Goal: Task Accomplishment & Management: Complete application form

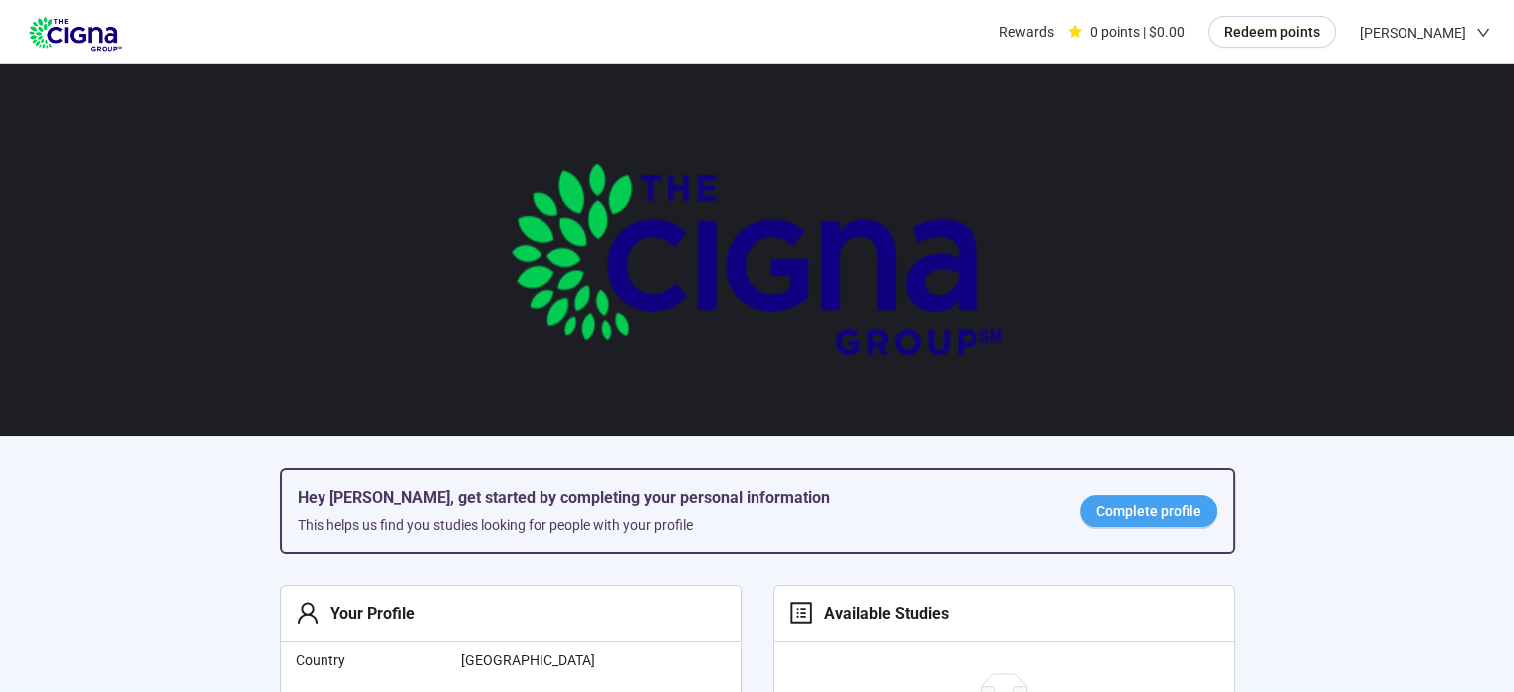
click at [1171, 514] on span "Complete profile" at bounding box center [1149, 511] width 106 height 22
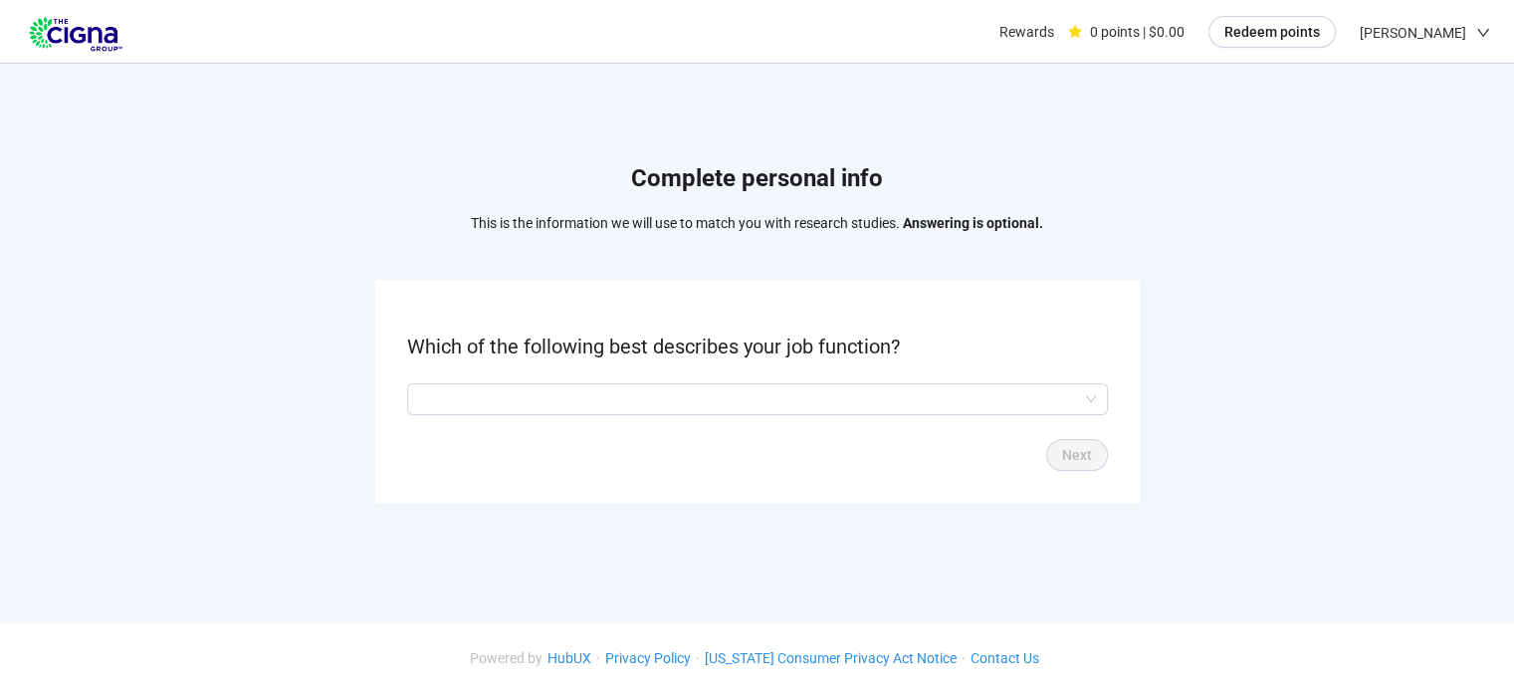
click at [986, 381] on form "Which of the following best describes your job function? Next" at bounding box center [757, 391] width 765 height 222
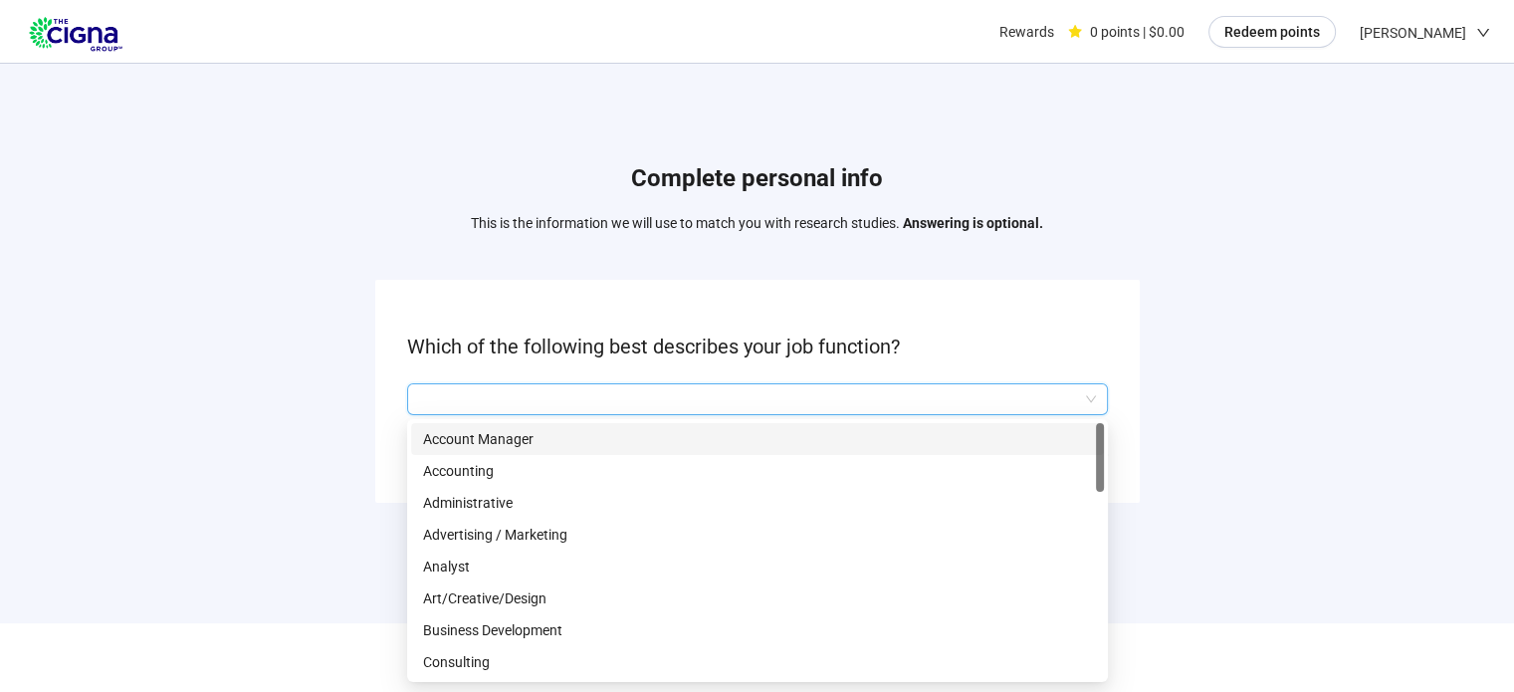
click at [984, 391] on input "search" at bounding box center [757, 399] width 677 height 30
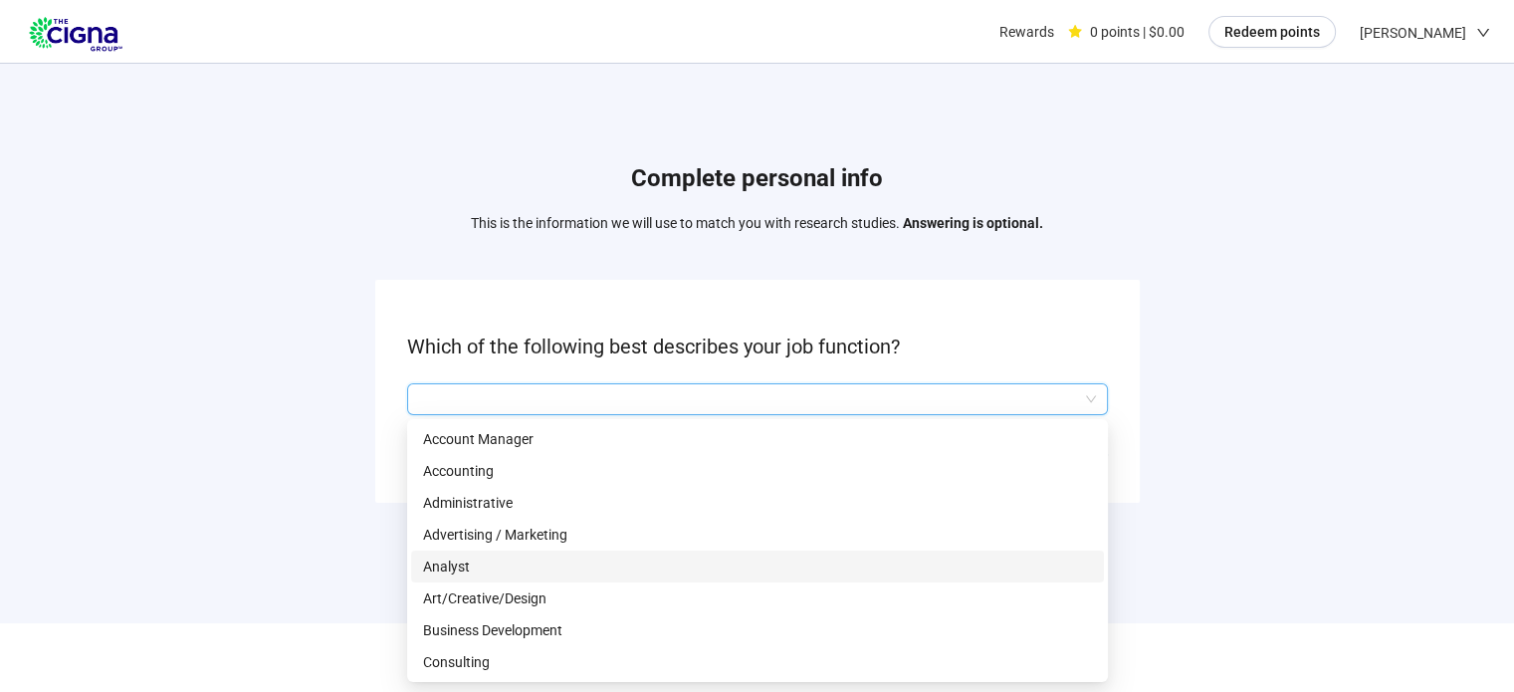
click at [885, 555] on p "Analyst" at bounding box center [757, 566] width 669 height 22
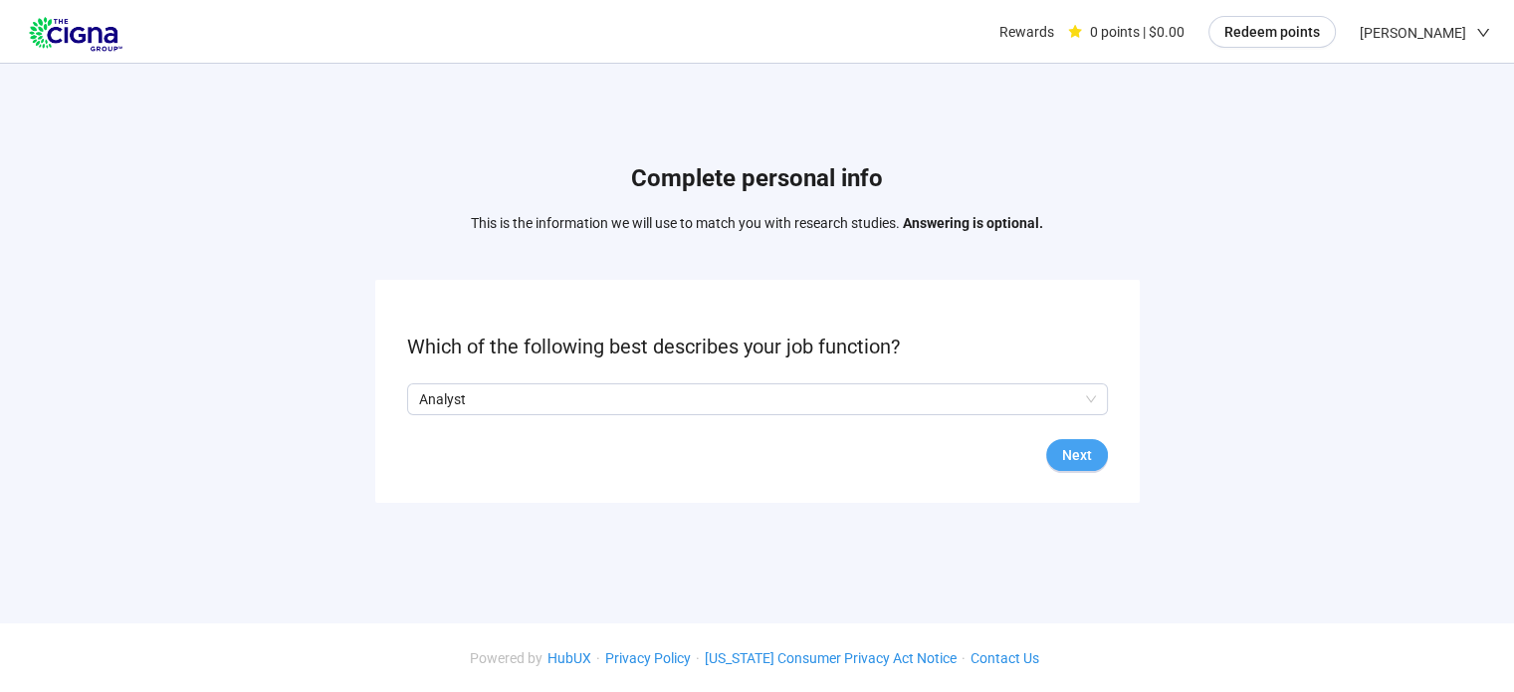
click at [1083, 461] on span "Next" at bounding box center [1077, 455] width 30 height 22
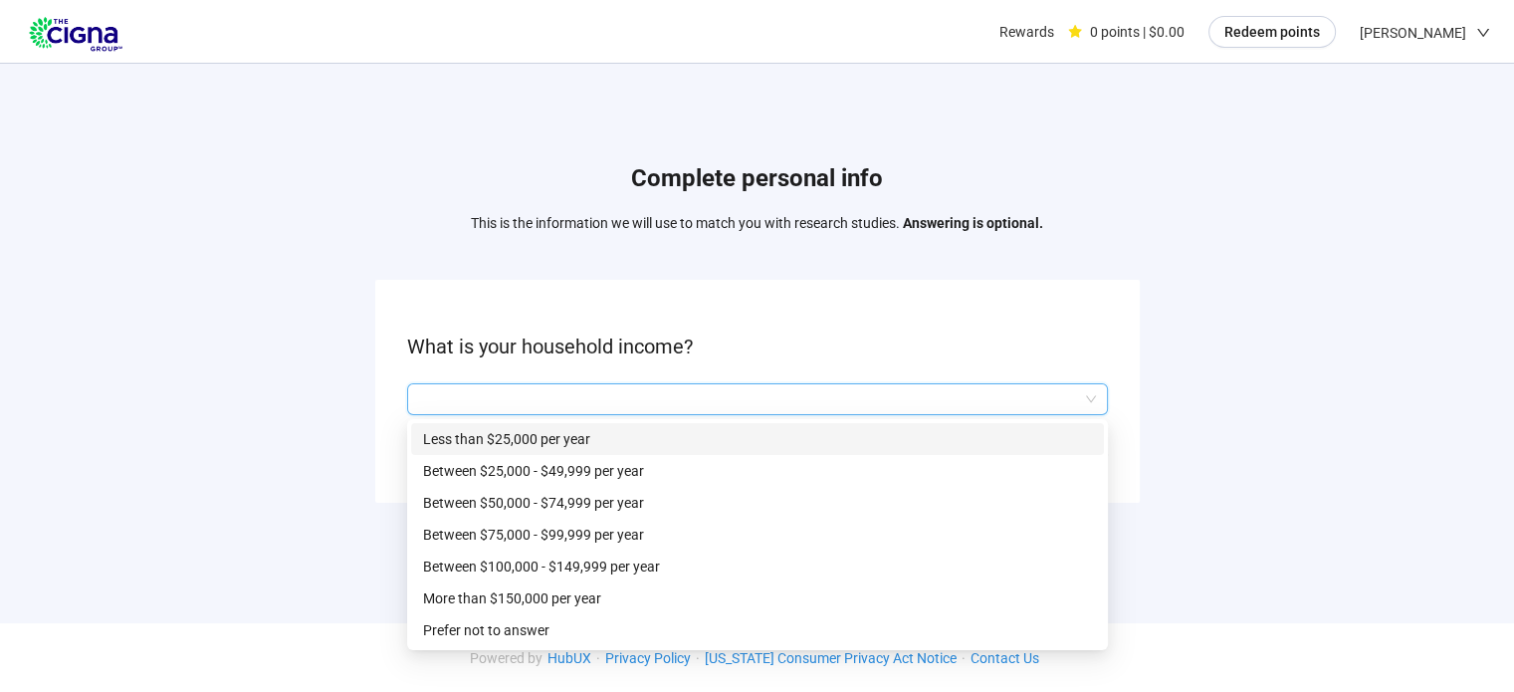
click at [956, 407] on input "search" at bounding box center [757, 399] width 677 height 30
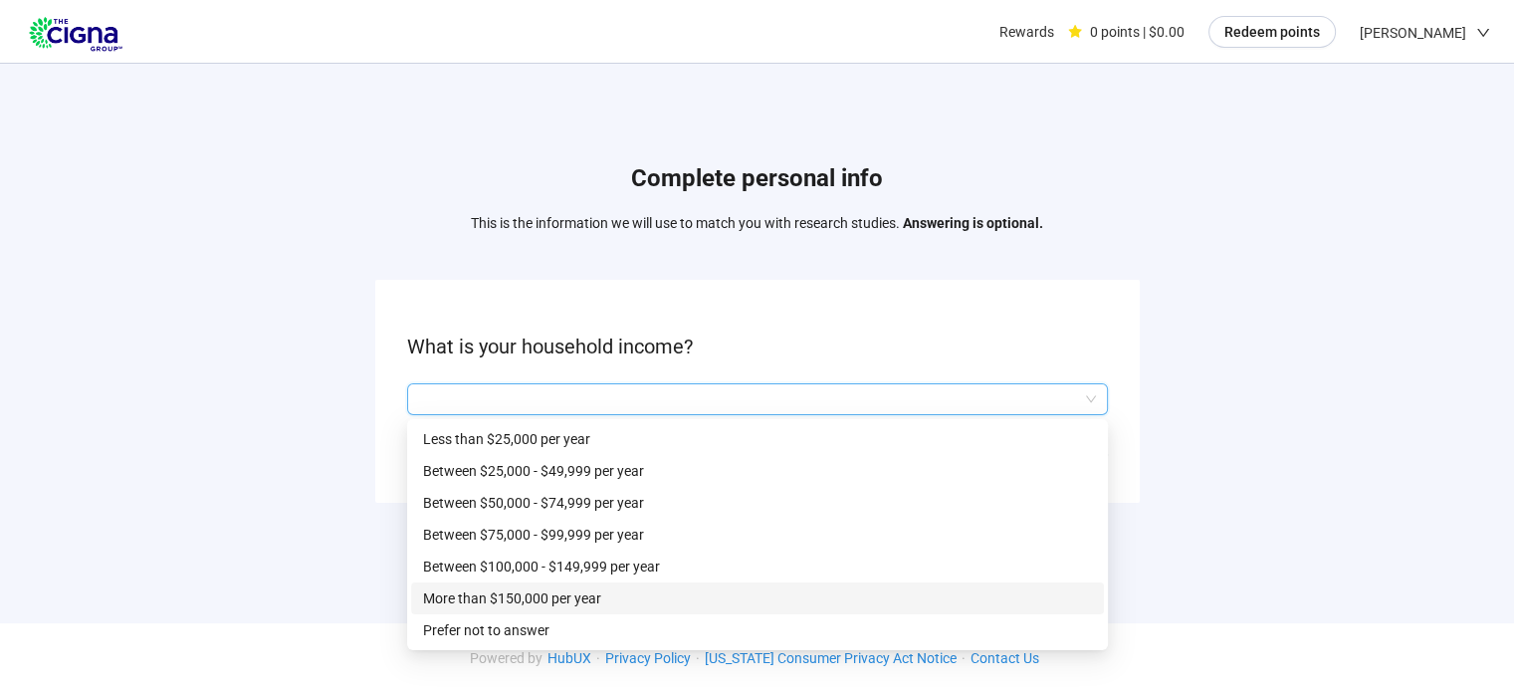
click at [705, 601] on p "More than $150,000 per year" at bounding box center [757, 598] width 669 height 22
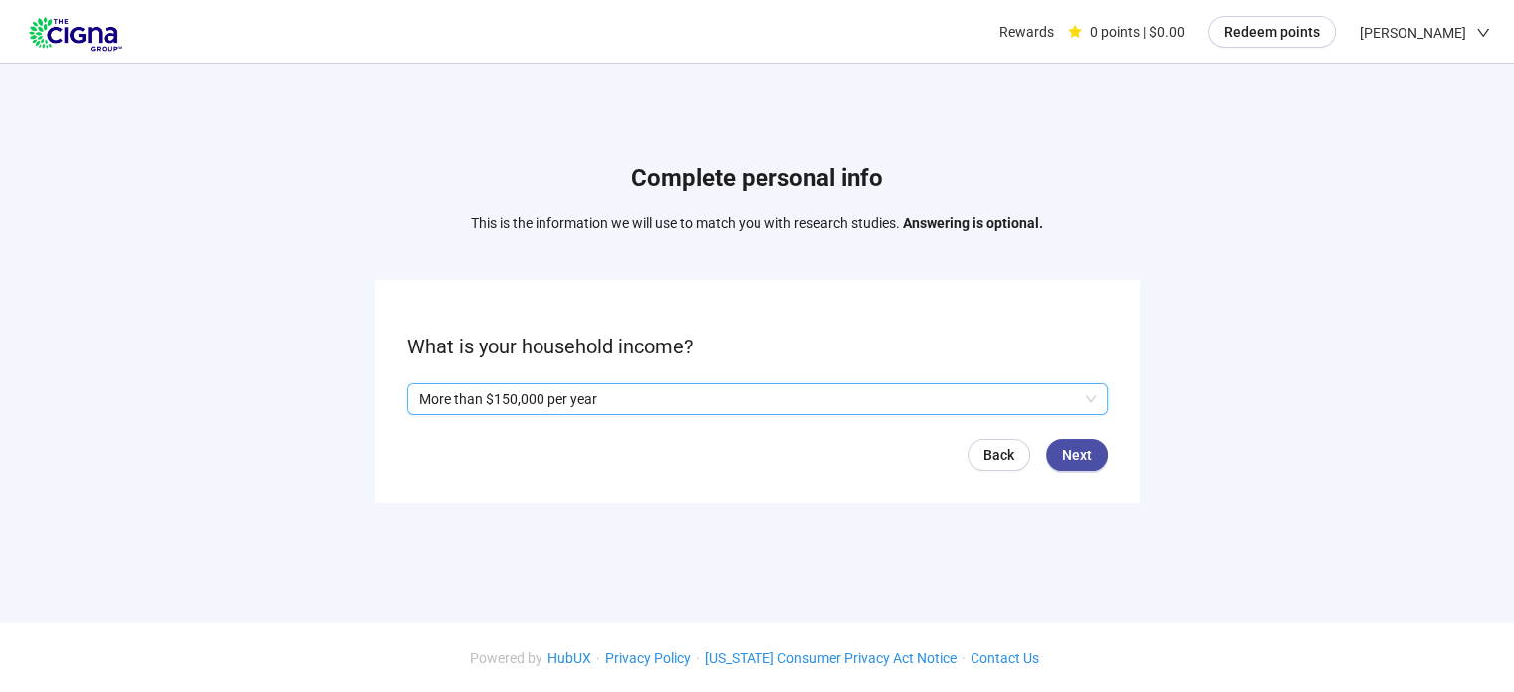
click at [916, 399] on p "More than $150,000 per year" at bounding box center [748, 399] width 659 height 30
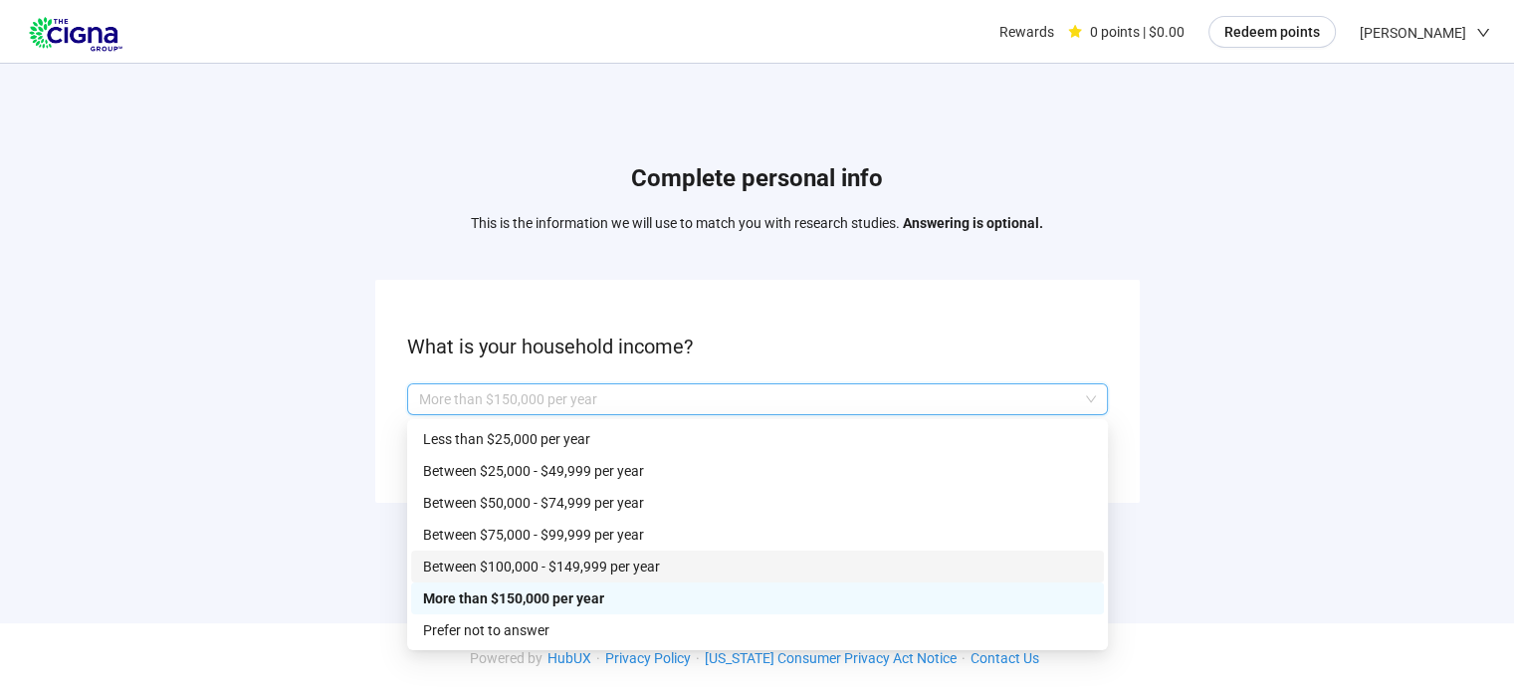
click at [687, 568] on p "Between $100,000 - $149,999 per year" at bounding box center [757, 566] width 669 height 22
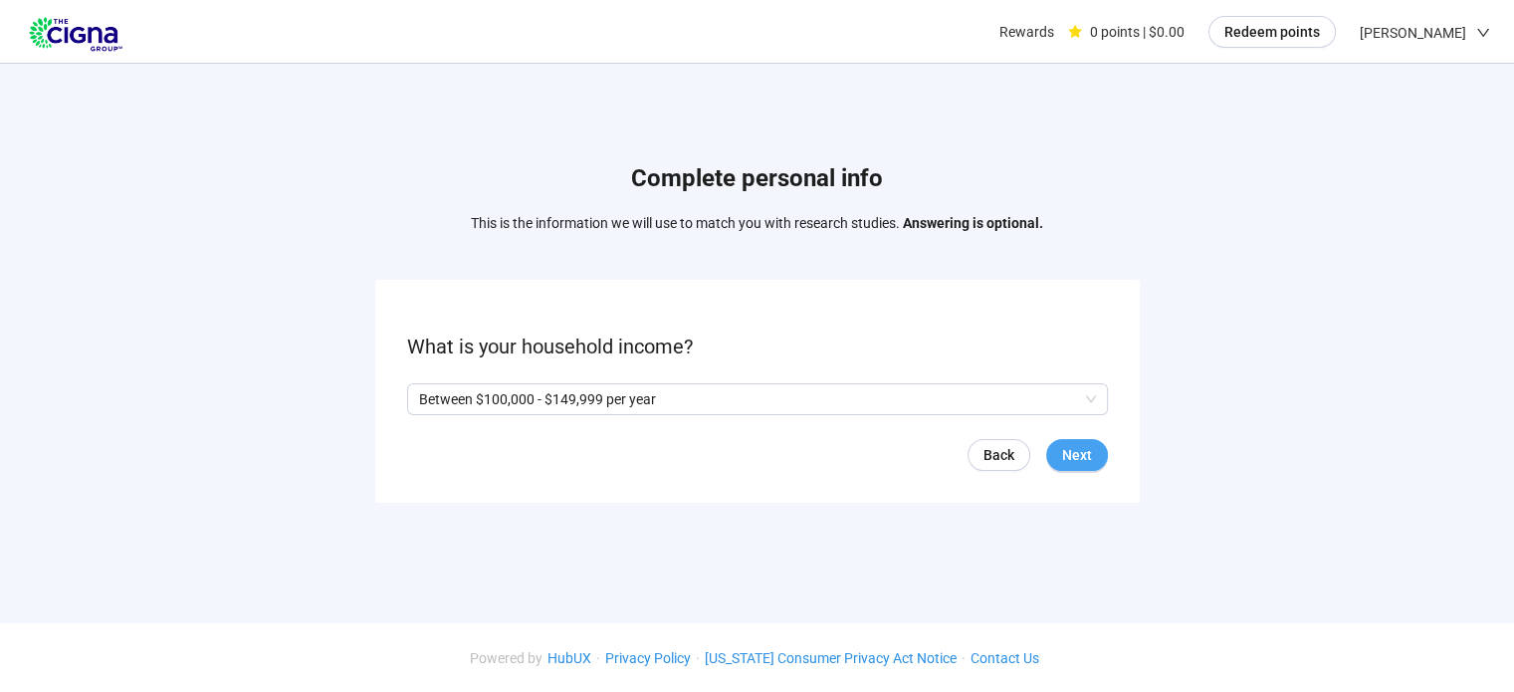
click at [1078, 446] on span "Next" at bounding box center [1077, 455] width 30 height 22
click at [419, 394] on span at bounding box center [415, 399] width 16 height 16
click at [1087, 445] on span "Next" at bounding box center [1077, 455] width 30 height 22
click at [796, 391] on input "search" at bounding box center [757, 399] width 677 height 30
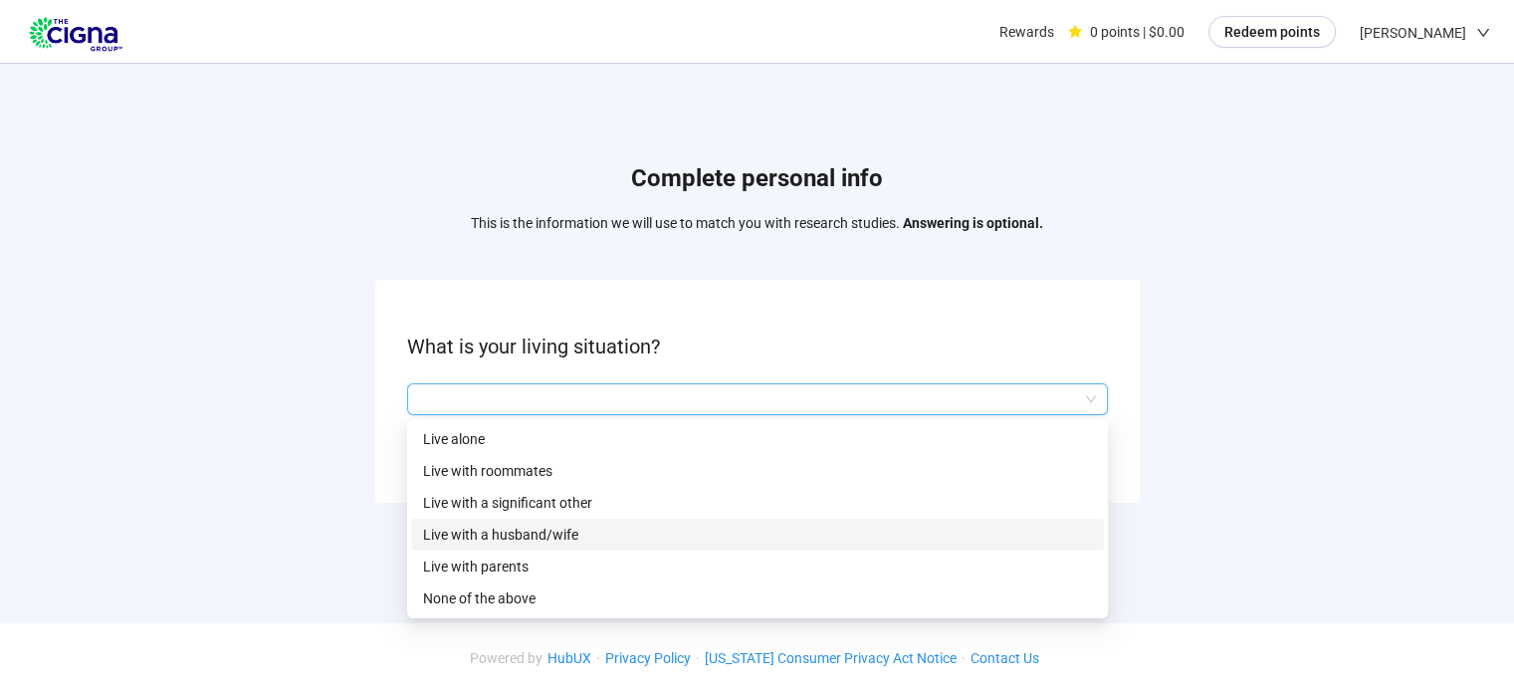
click at [559, 537] on p "Live with a husband/wife" at bounding box center [757, 535] width 669 height 22
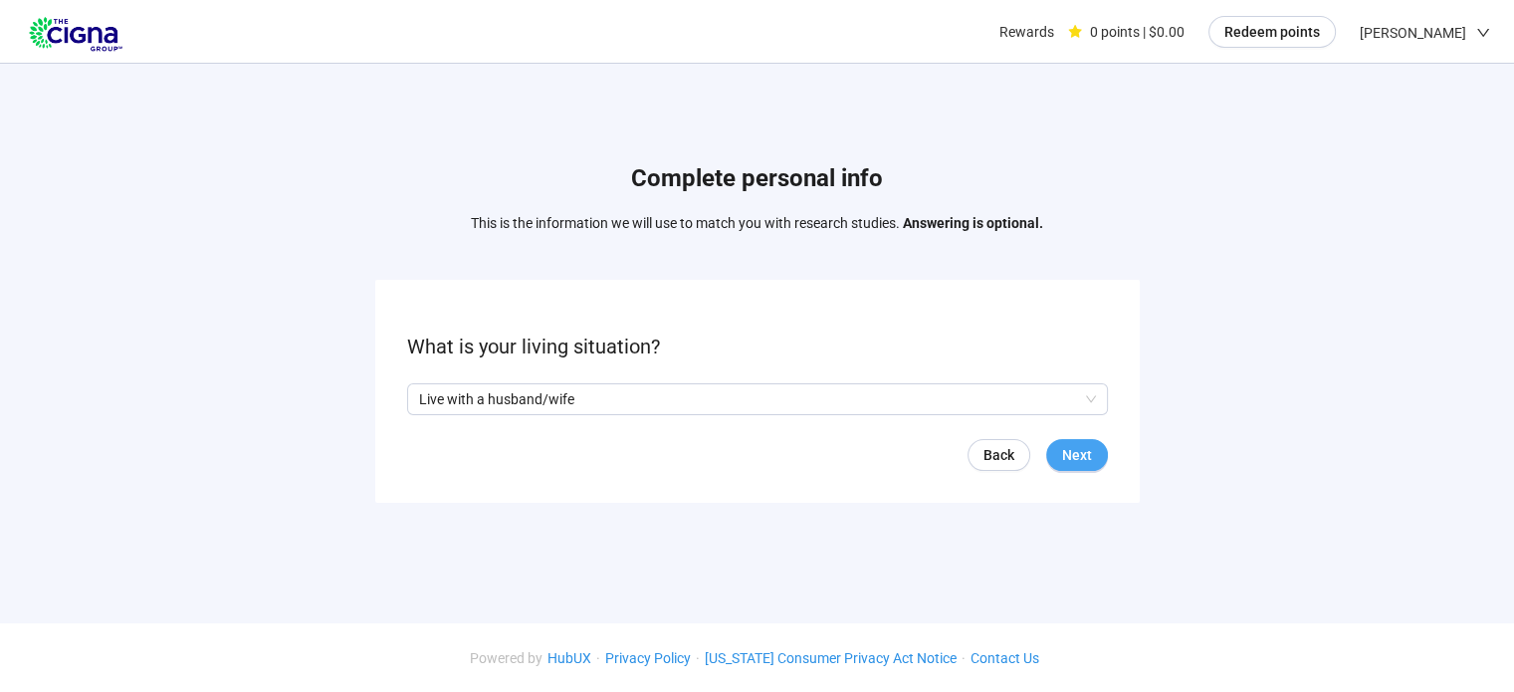
click at [1056, 461] on button "Next" at bounding box center [1077, 455] width 62 height 32
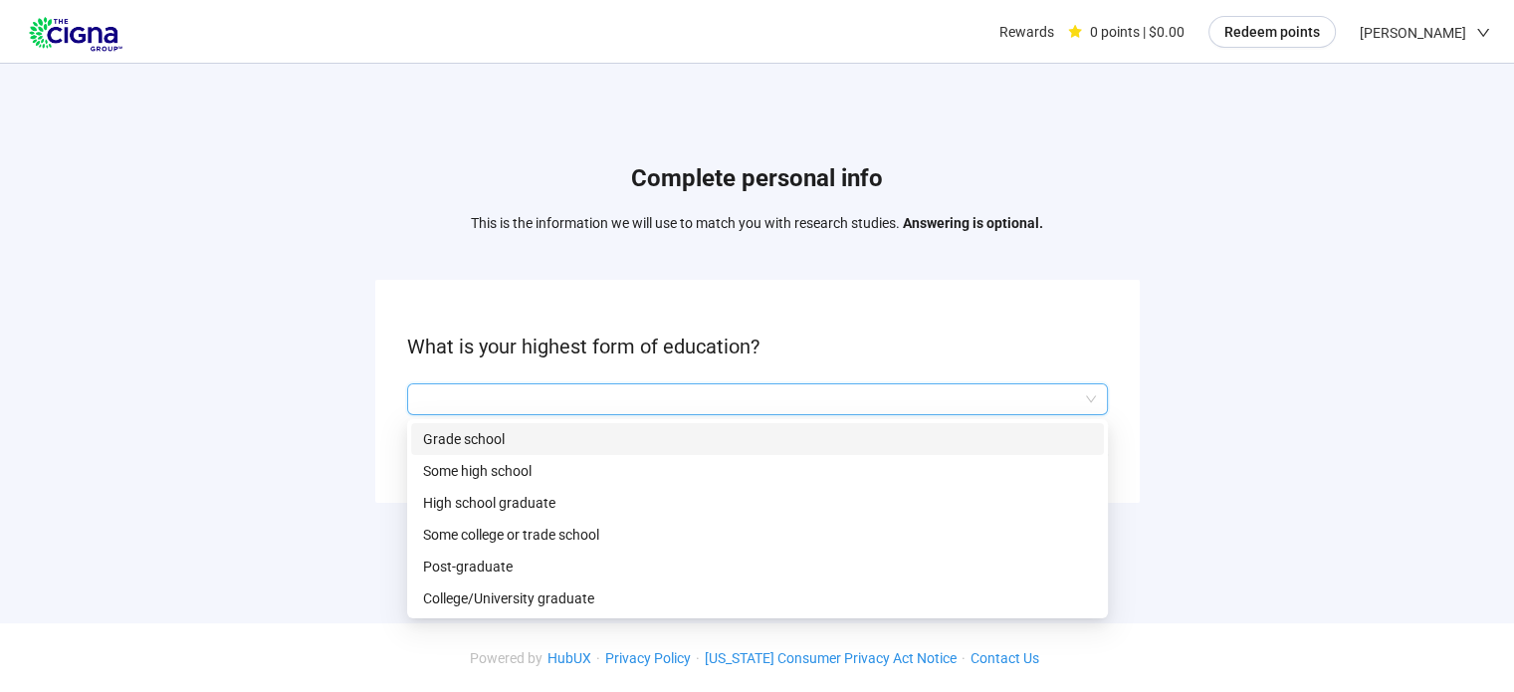
click at [761, 399] on input "search" at bounding box center [757, 399] width 677 height 30
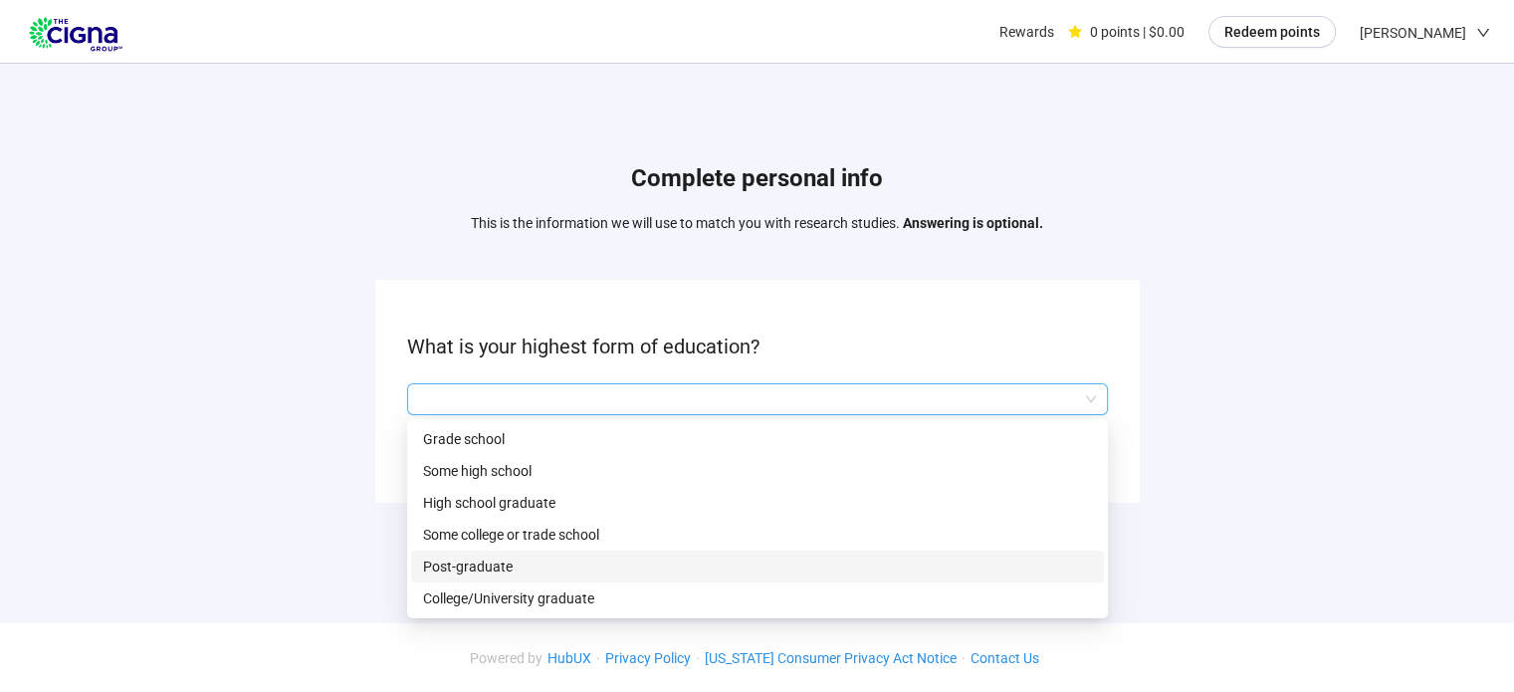
click at [549, 580] on div "Post-graduate" at bounding box center [757, 567] width 693 height 32
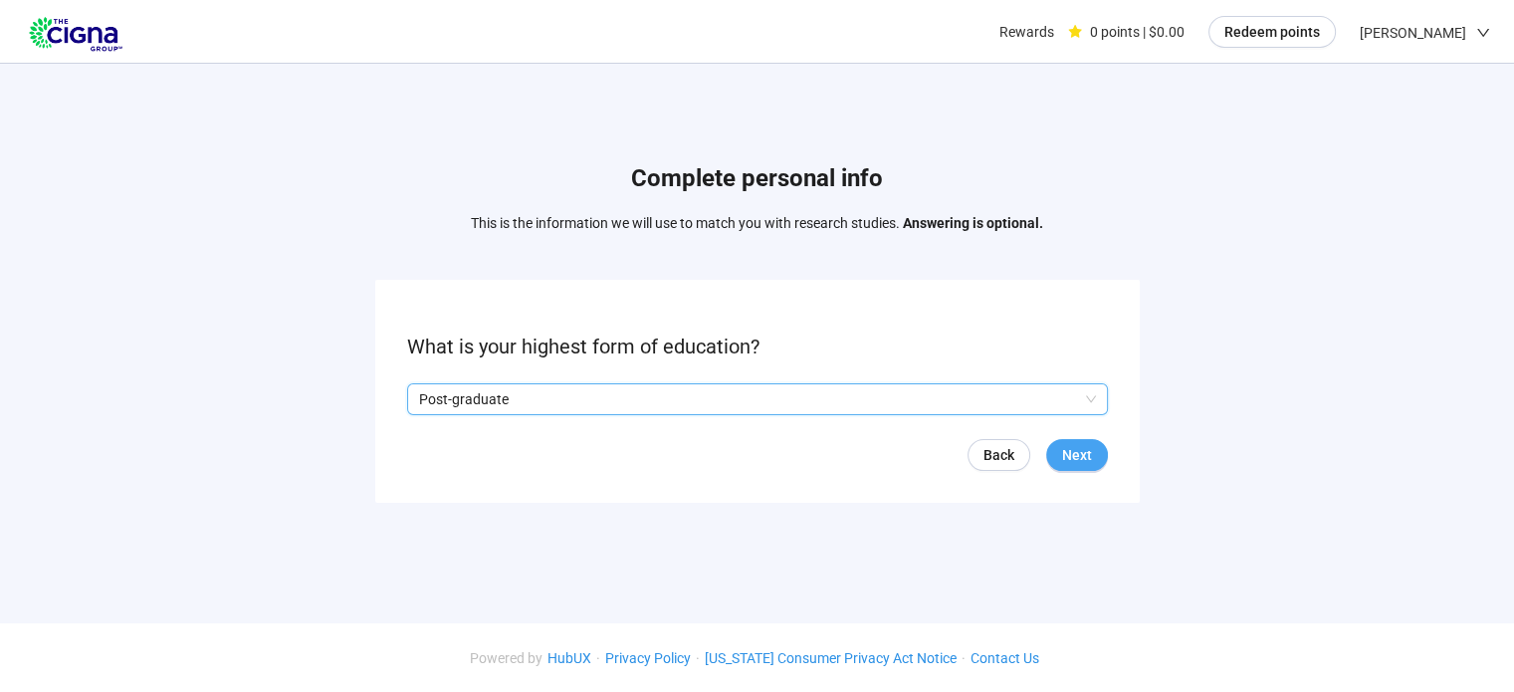
click at [1096, 459] on button "Next" at bounding box center [1077, 455] width 62 height 32
click at [962, 384] on input "search" at bounding box center [757, 399] width 677 height 30
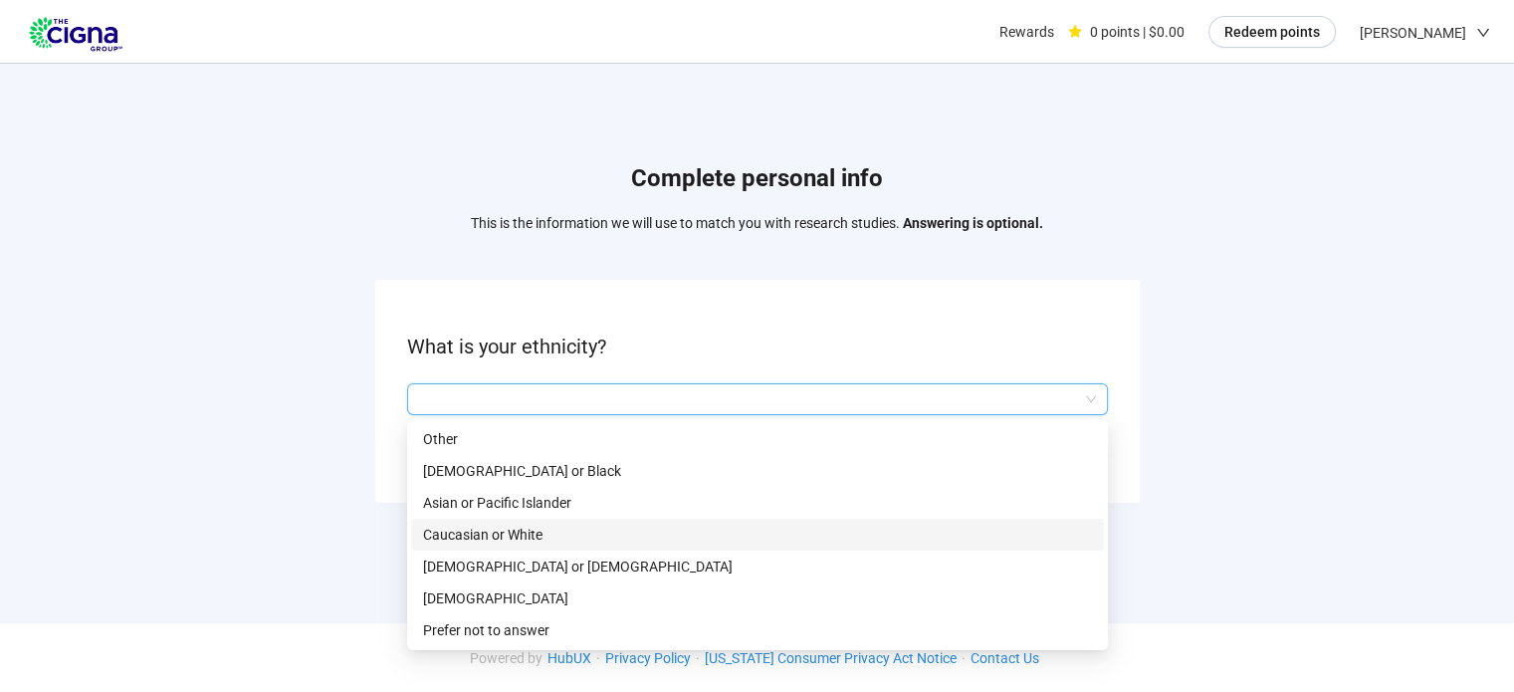
click at [552, 539] on p "Caucasian or White" at bounding box center [757, 535] width 669 height 22
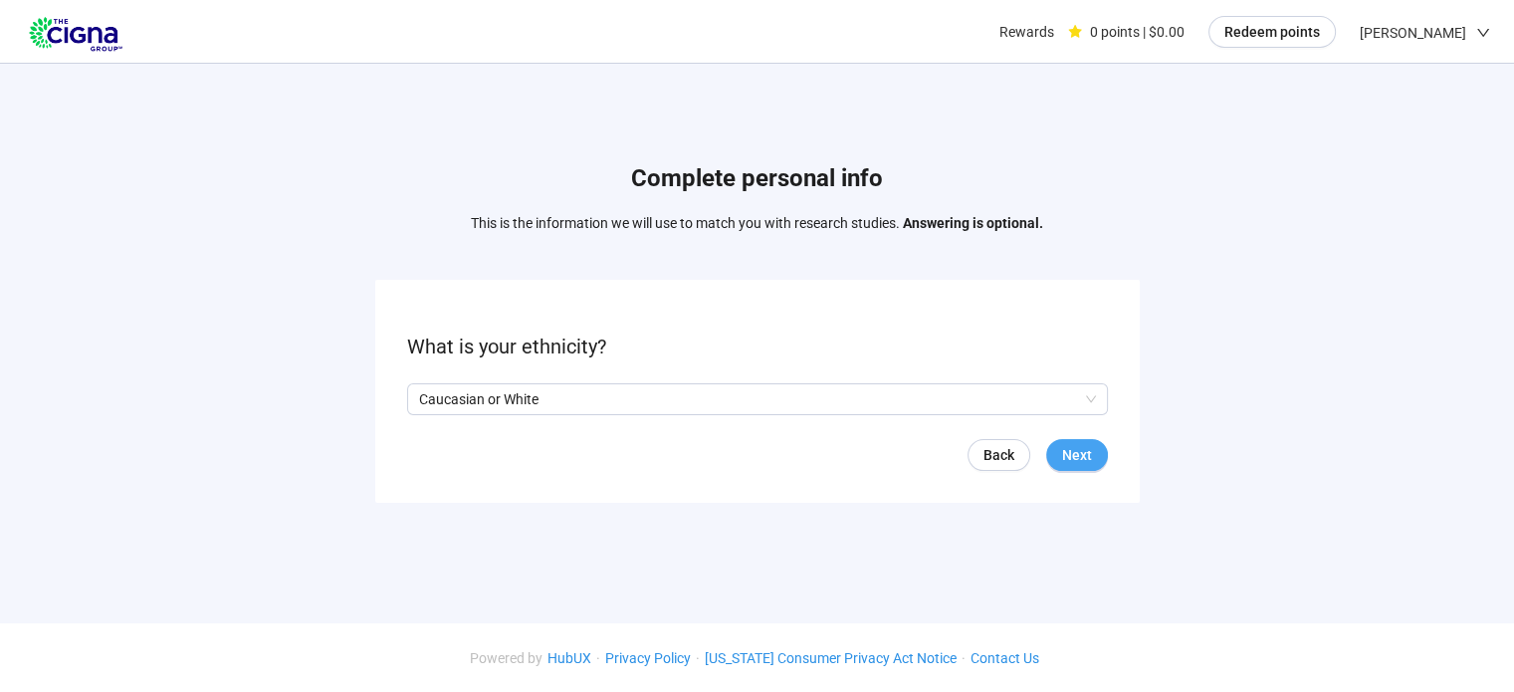
click at [1079, 459] on span "Next" at bounding box center [1077, 455] width 30 height 22
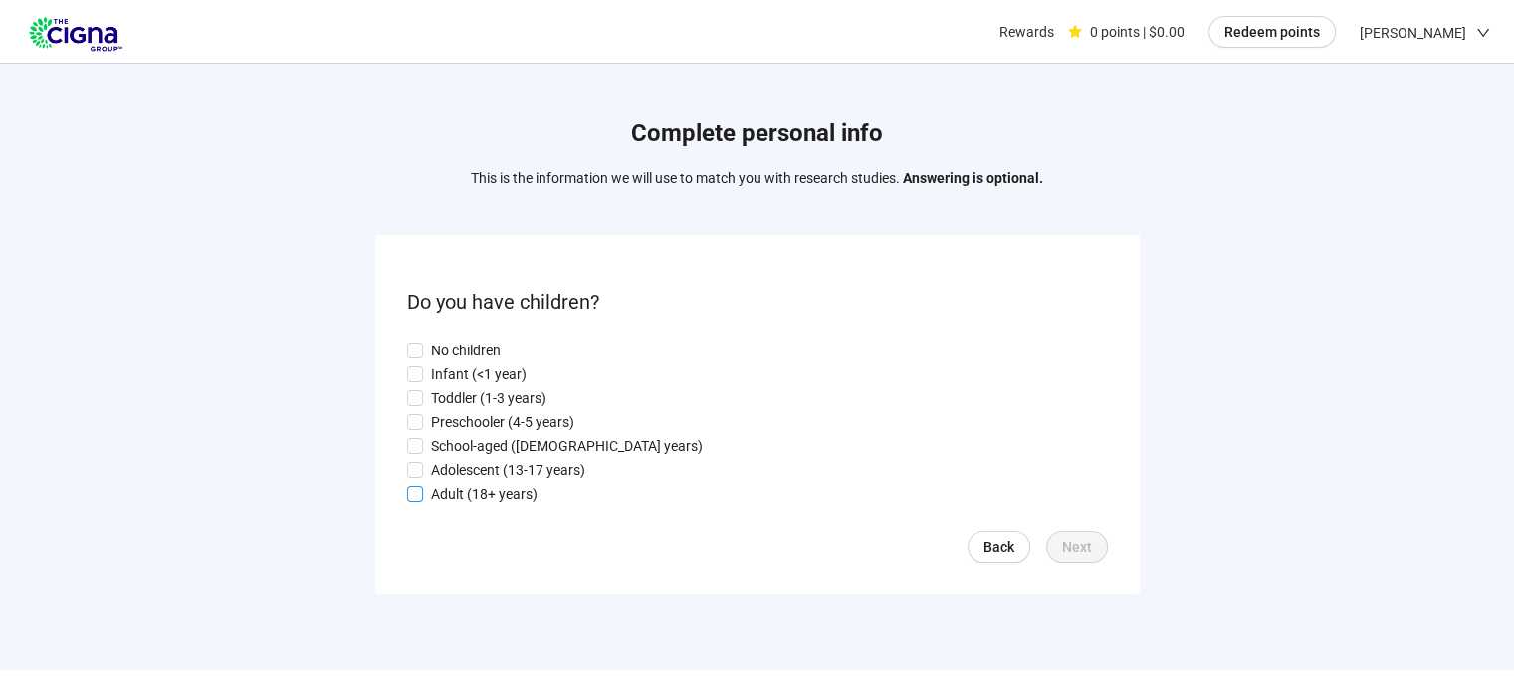
click at [490, 495] on p "Adult (18+ years)" at bounding box center [484, 494] width 107 height 22
click at [1068, 541] on span "Next" at bounding box center [1077, 547] width 30 height 22
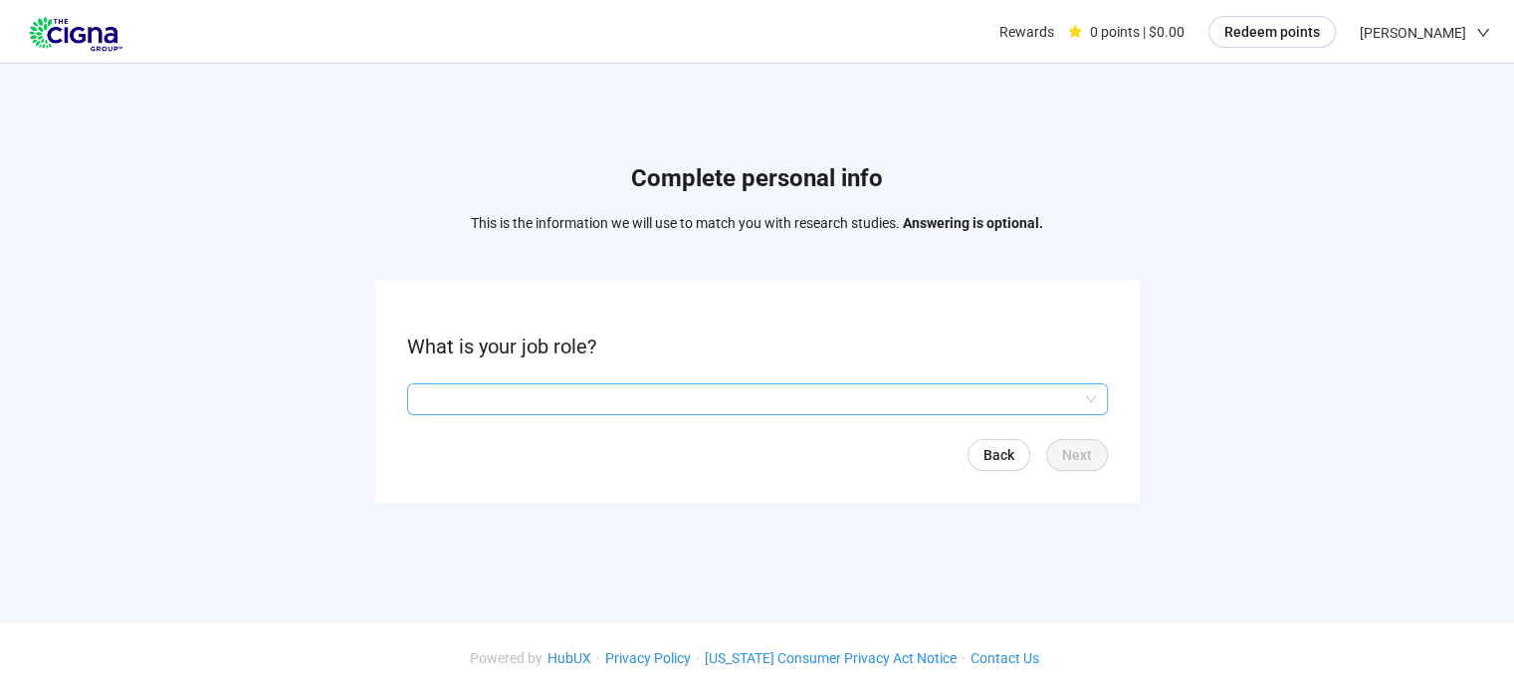
click at [748, 411] on input "search" at bounding box center [757, 399] width 677 height 30
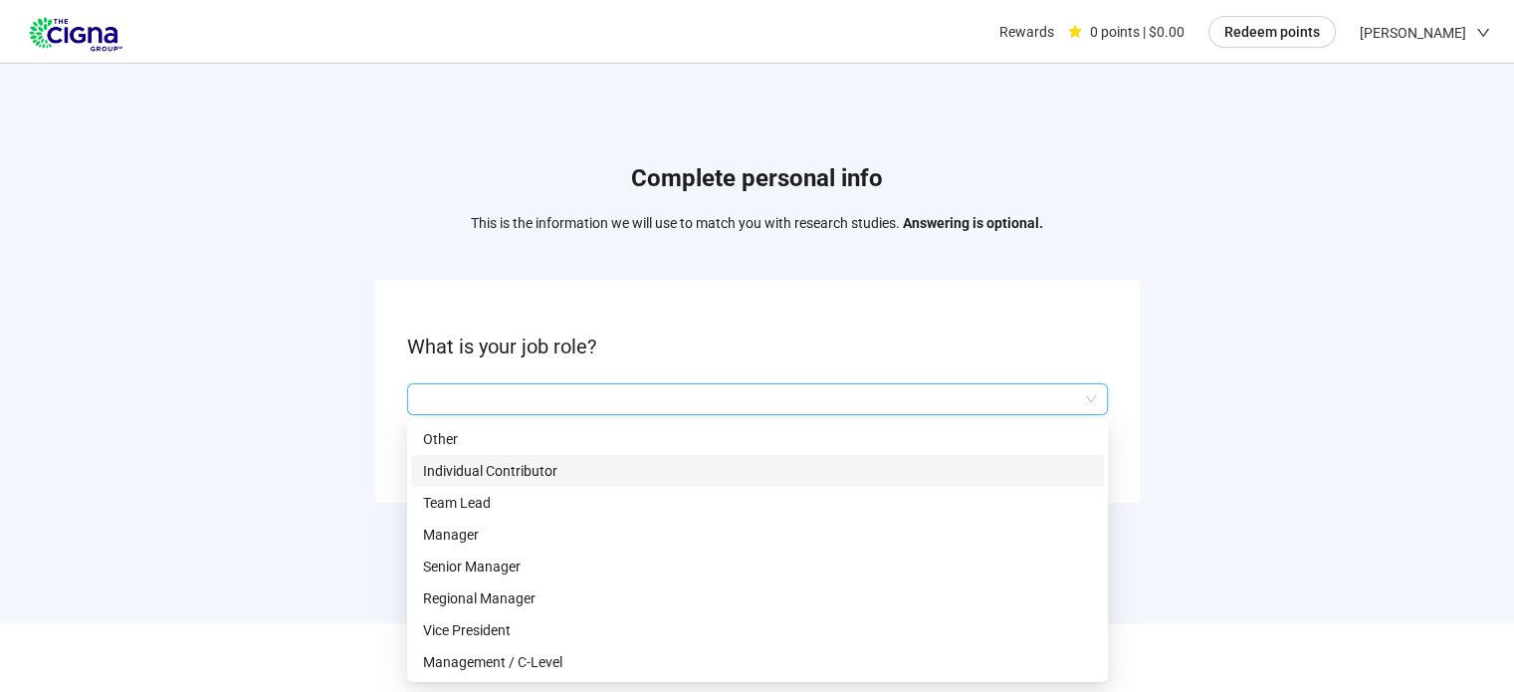
click at [1006, 458] on div "Individual Contributor" at bounding box center [757, 471] width 693 height 32
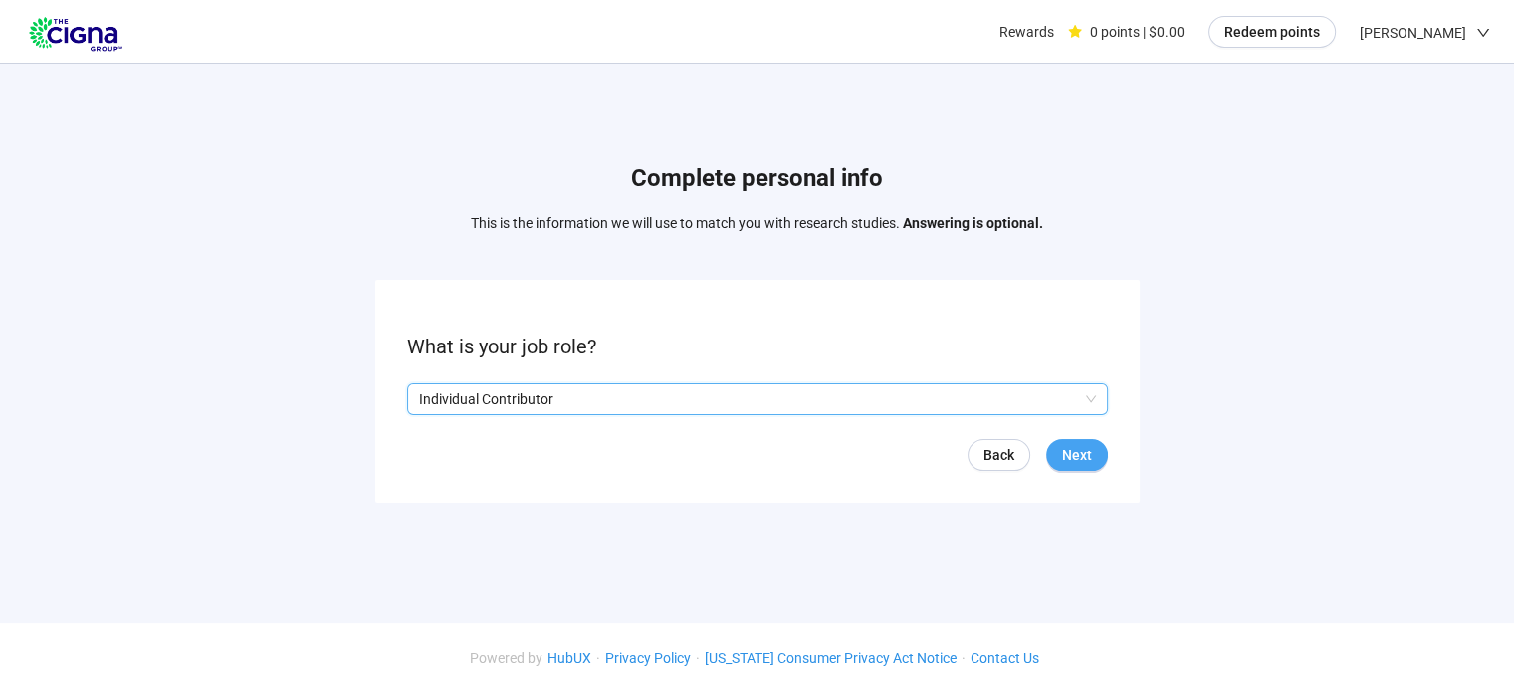
click at [1072, 467] on button "Next" at bounding box center [1077, 455] width 62 height 32
click at [1043, 395] on input "search" at bounding box center [757, 399] width 677 height 30
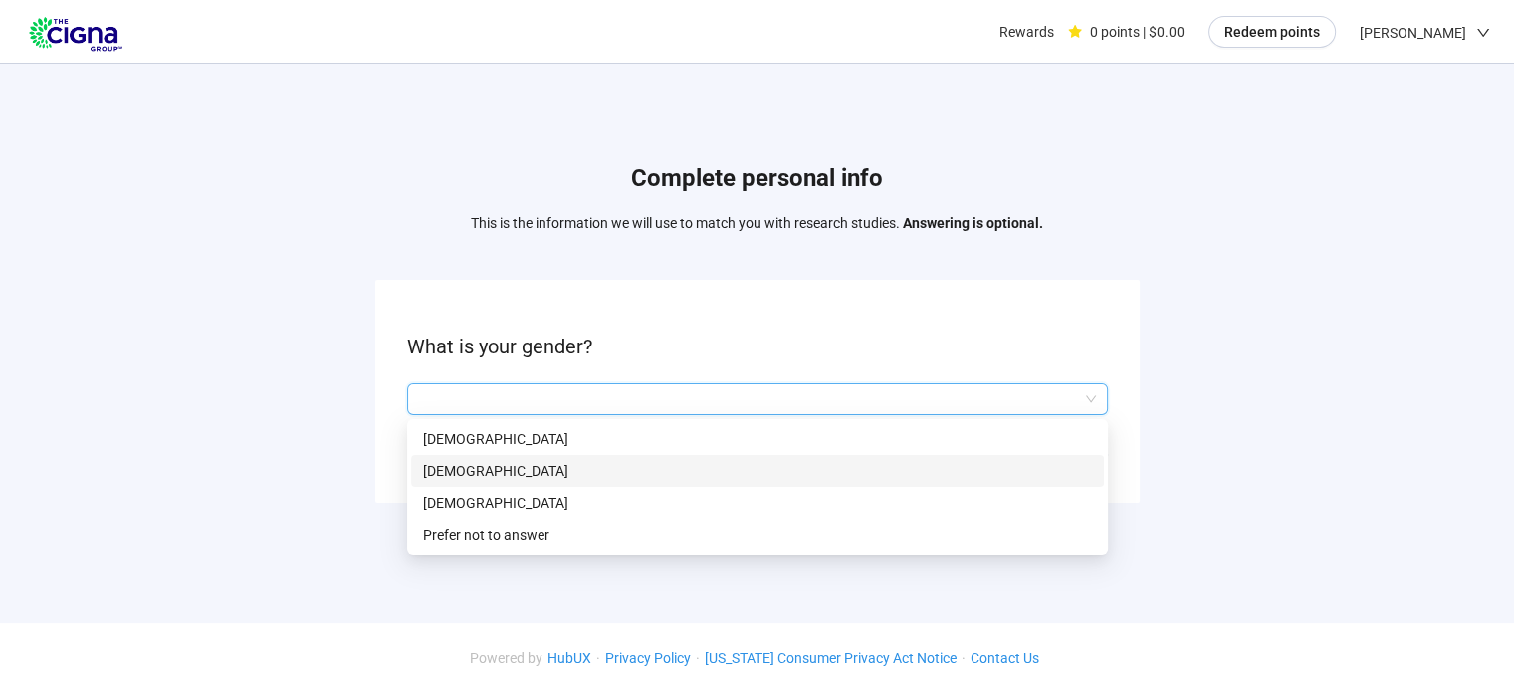
click at [965, 476] on p "[DEMOGRAPHIC_DATA]" at bounding box center [757, 471] width 669 height 22
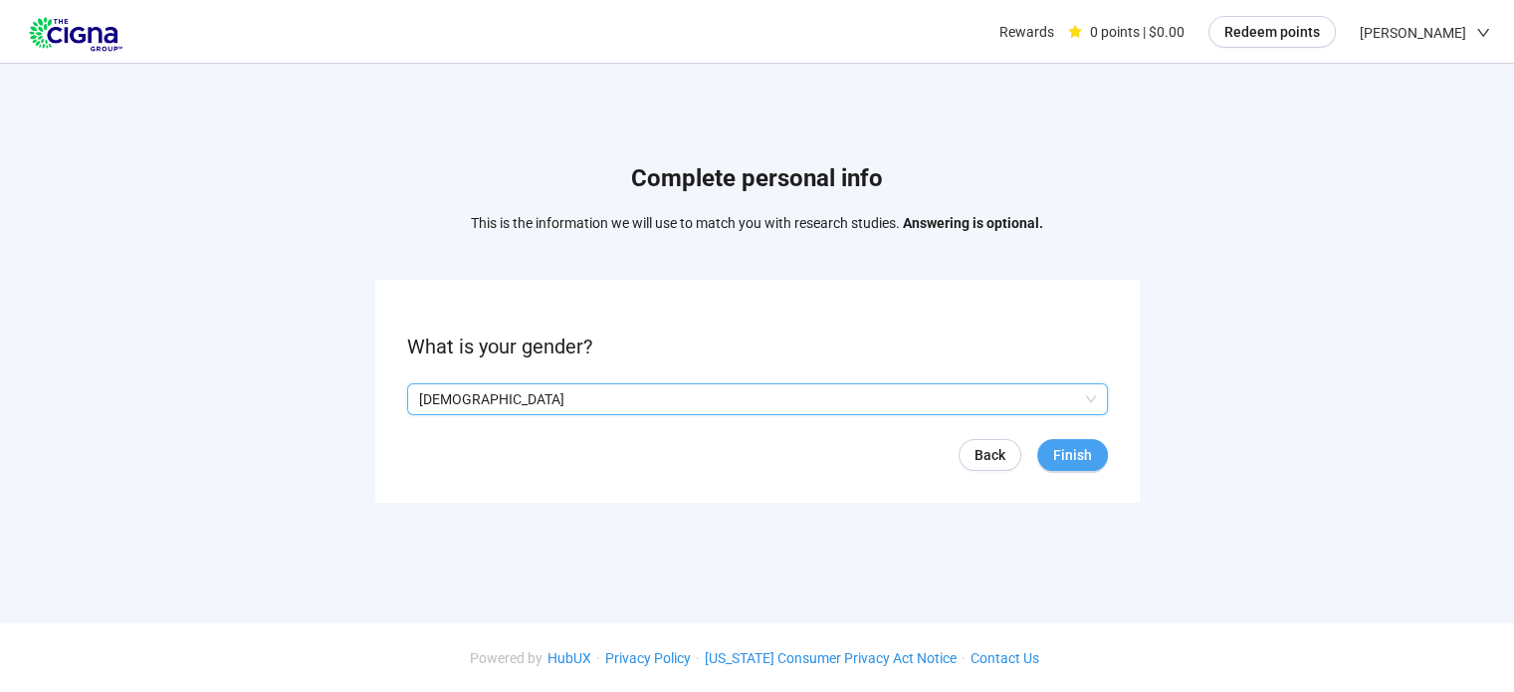
click at [1083, 449] on span "Finish" at bounding box center [1072, 455] width 39 height 22
